Goal: Transaction & Acquisition: Purchase product/service

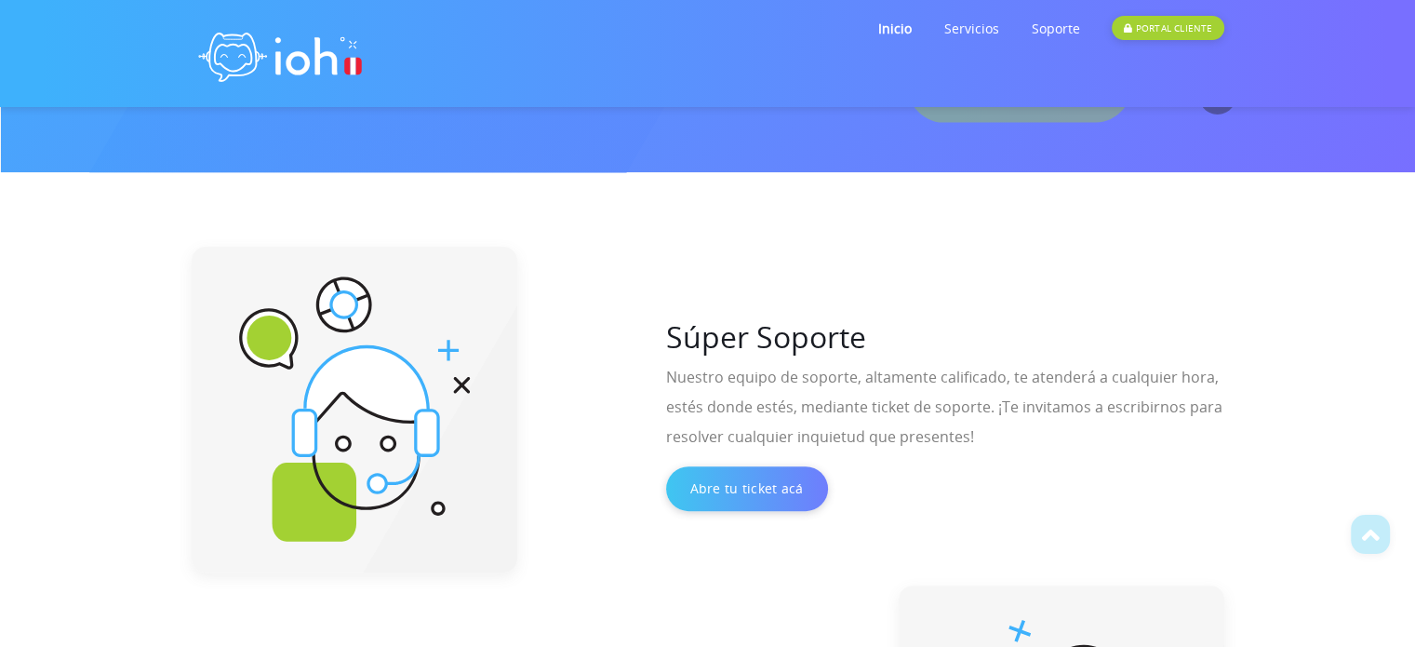
scroll to position [458, 0]
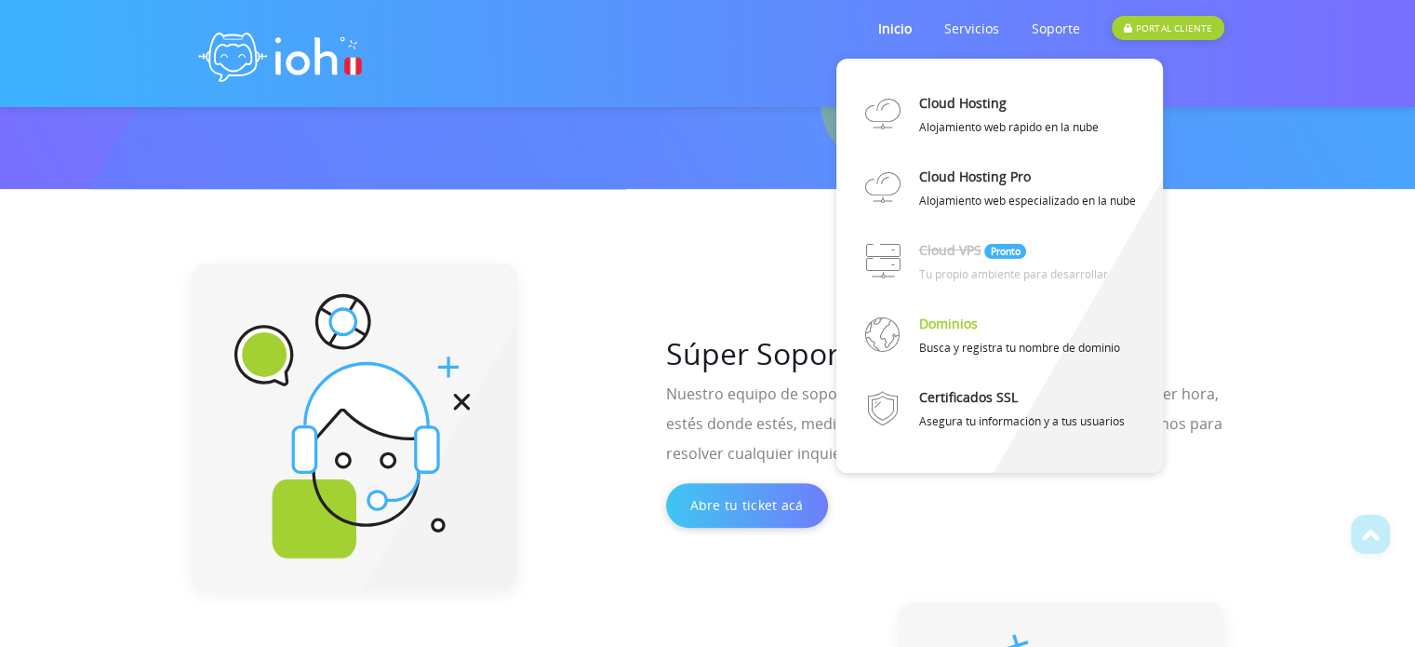
click at [969, 318] on link "Dominios" at bounding box center [947, 323] width 59 height 33
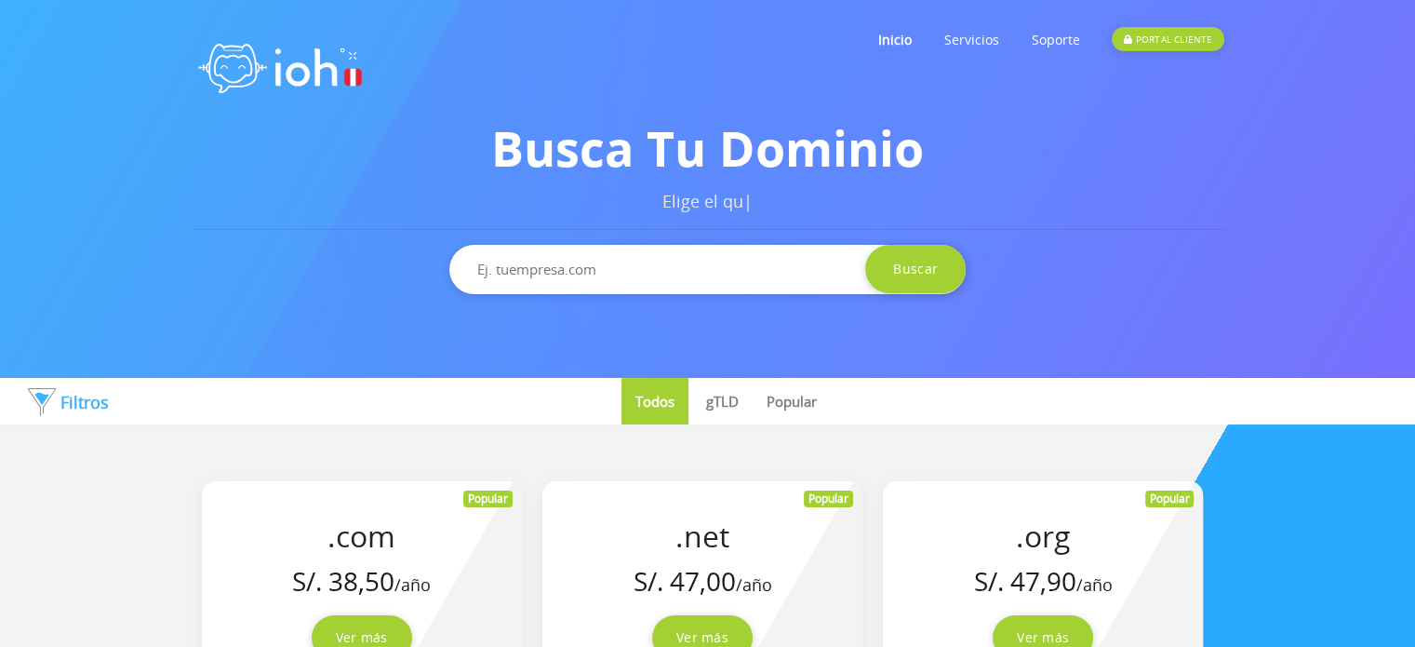
drag, startPoint x: 0, startPoint y: 0, endPoint x: 701, endPoint y: 275, distance: 752.8
click at [701, 275] on input "text" at bounding box center [707, 269] width 516 height 49
paste input "www.empoweredinsurancegroup.com"
type input "www.empoweredinsurancegroup.com"
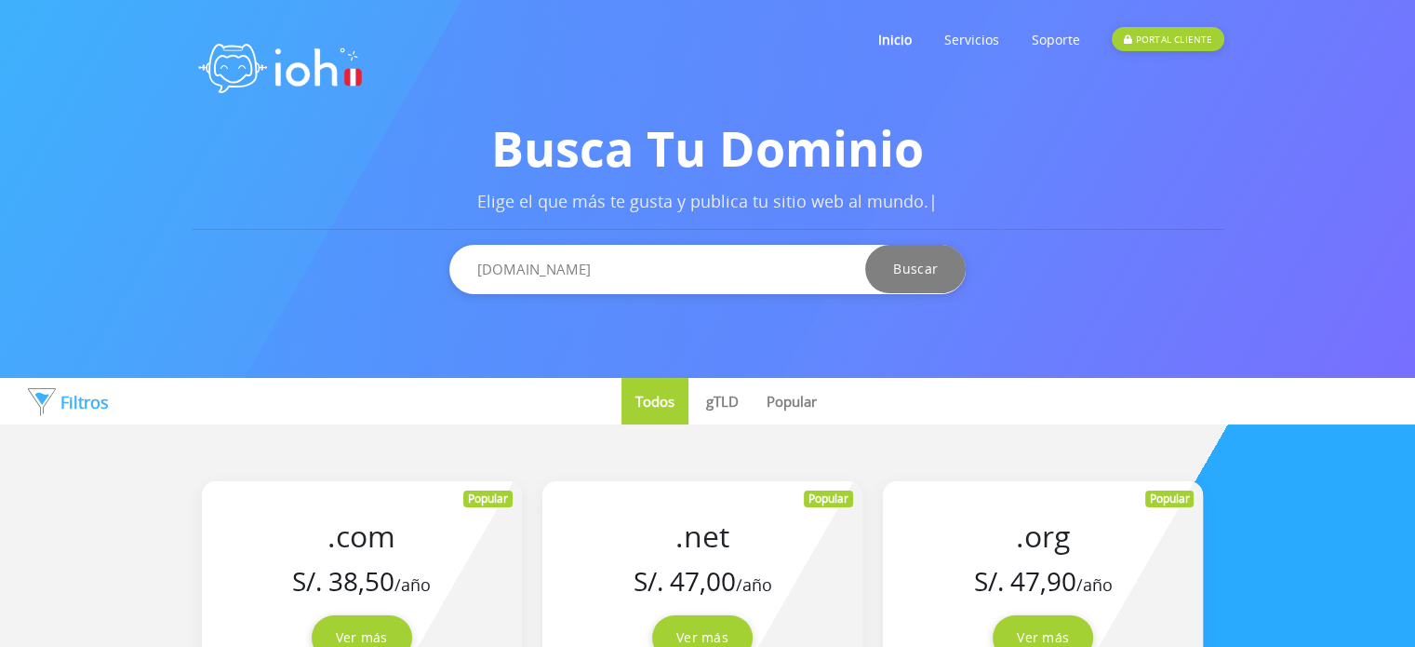
click at [896, 271] on input "Buscar" at bounding box center [915, 269] width 100 height 48
